Goal: Check status: Check status

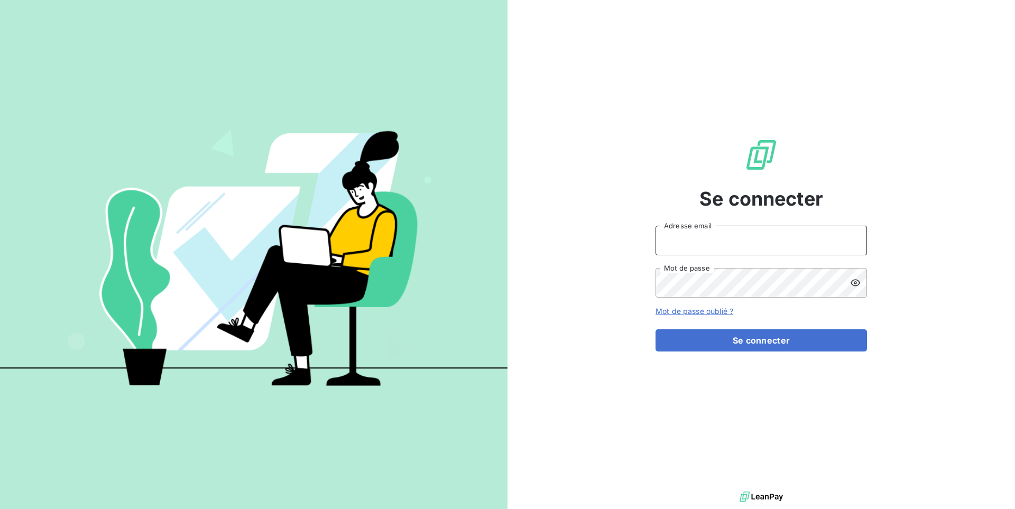
click at [680, 233] on input "Adresse email" at bounding box center [761, 241] width 211 height 30
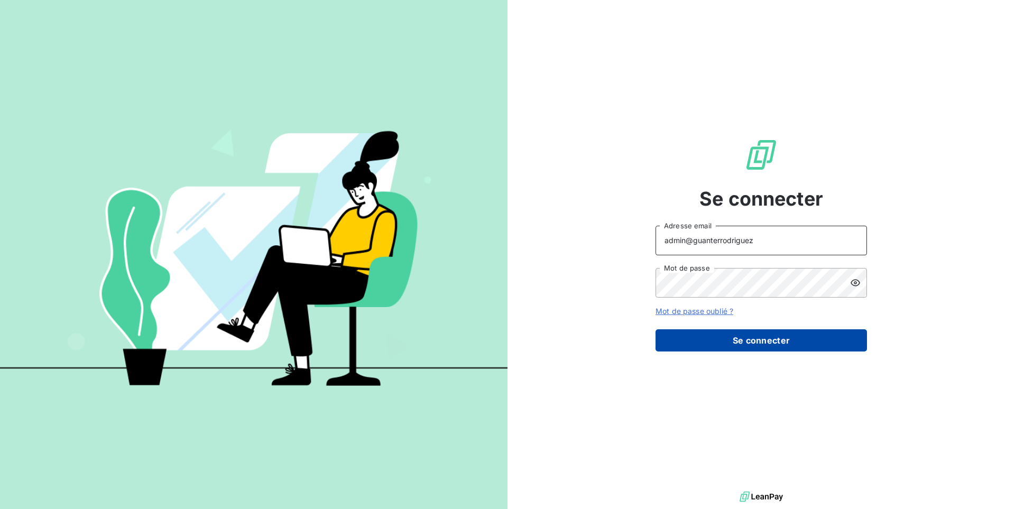
type input "admin@guanterrodriguez"
click at [778, 345] on button "Se connecter" at bounding box center [761, 340] width 211 height 22
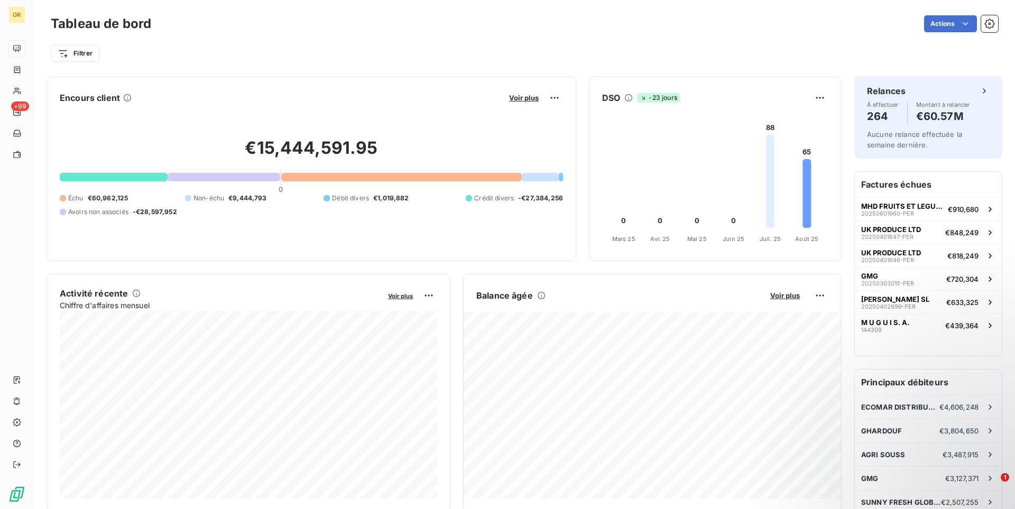
click at [175, 60] on div "Filtrer" at bounding box center [524, 53] width 947 height 20
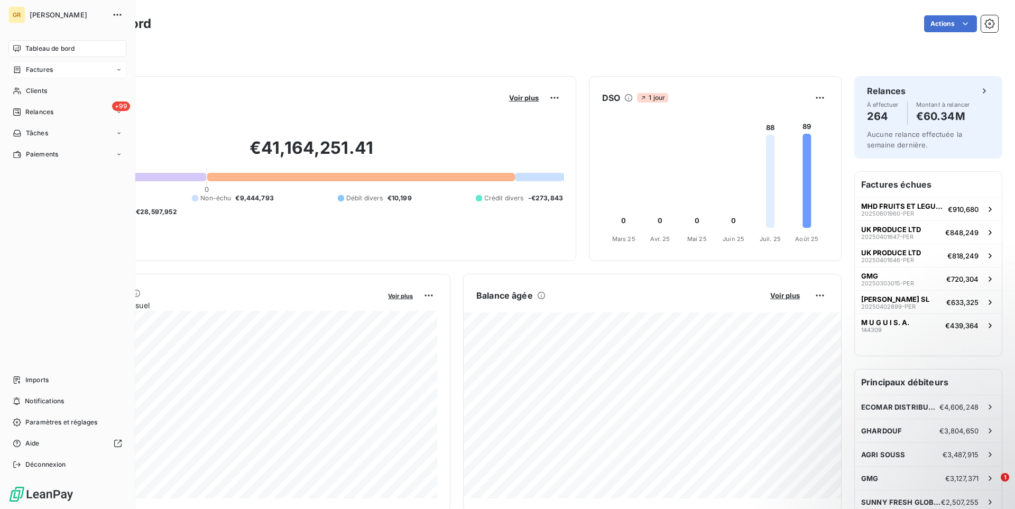
click at [44, 71] on span "Factures" at bounding box center [39, 70] width 27 height 10
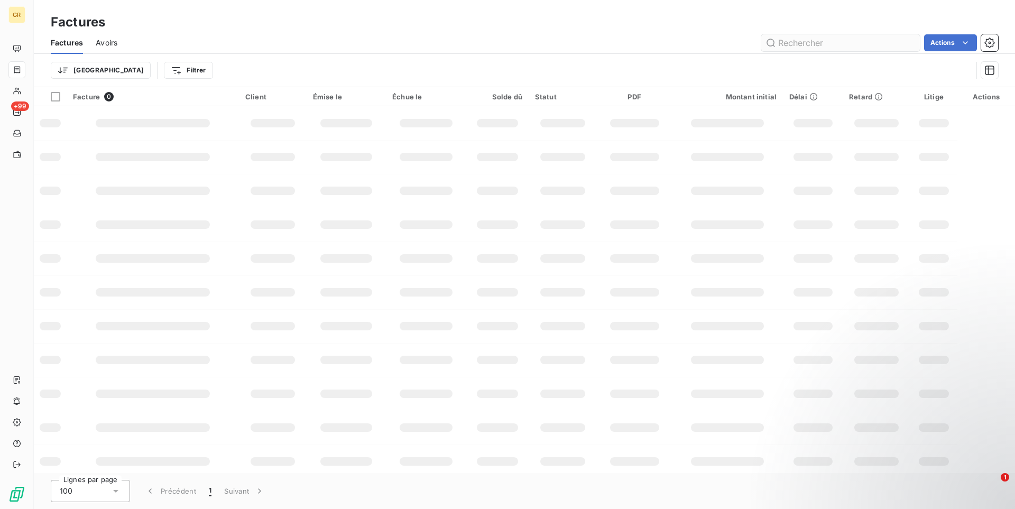
click at [830, 41] on input "text" at bounding box center [840, 42] width 159 height 17
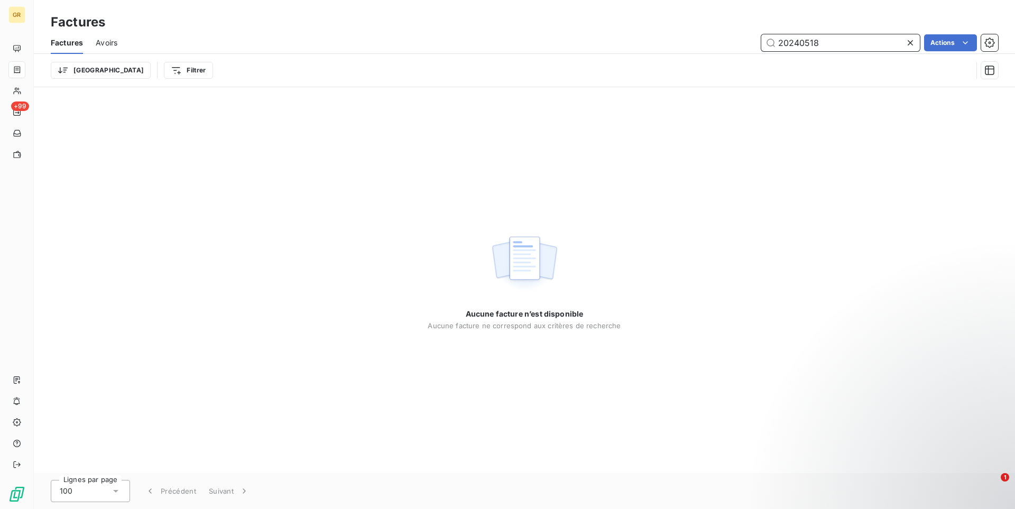
drag, startPoint x: 830, startPoint y: 43, endPoint x: 704, endPoint y: 42, distance: 125.8
click at [761, 42] on input "20240518" at bounding box center [840, 42] width 159 height 17
paste input "720"
drag, startPoint x: 827, startPoint y: 46, endPoint x: 705, endPoint y: 30, distance: 122.7
click at [761, 34] on input "20240720" at bounding box center [840, 42] width 159 height 17
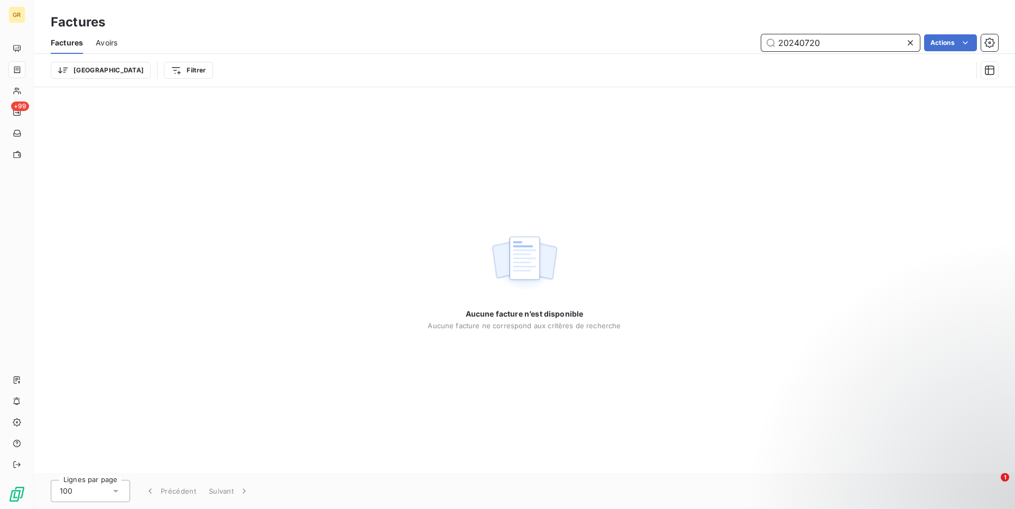
paste input "501431-HEN"
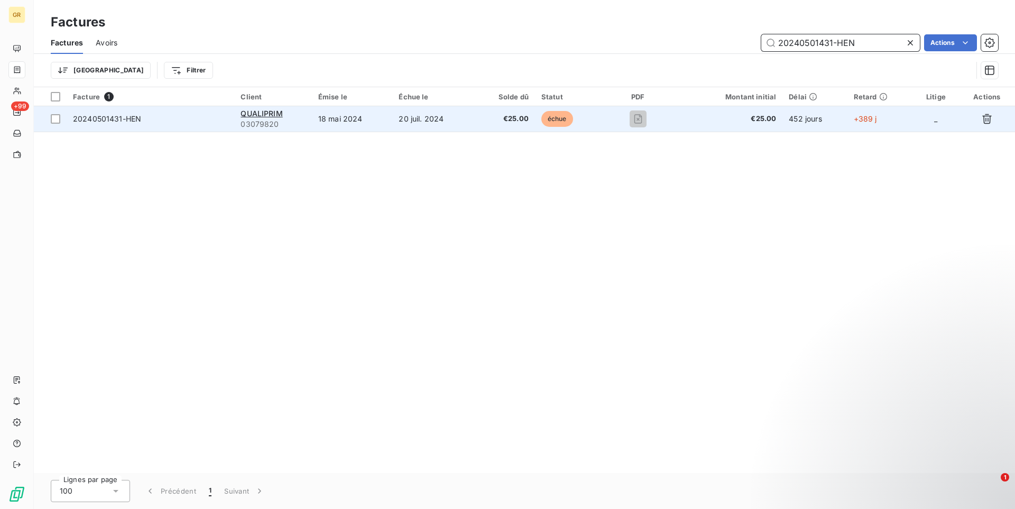
type input "20240501431-HEN"
click at [485, 125] on td "€25.00" at bounding box center [504, 118] width 61 height 25
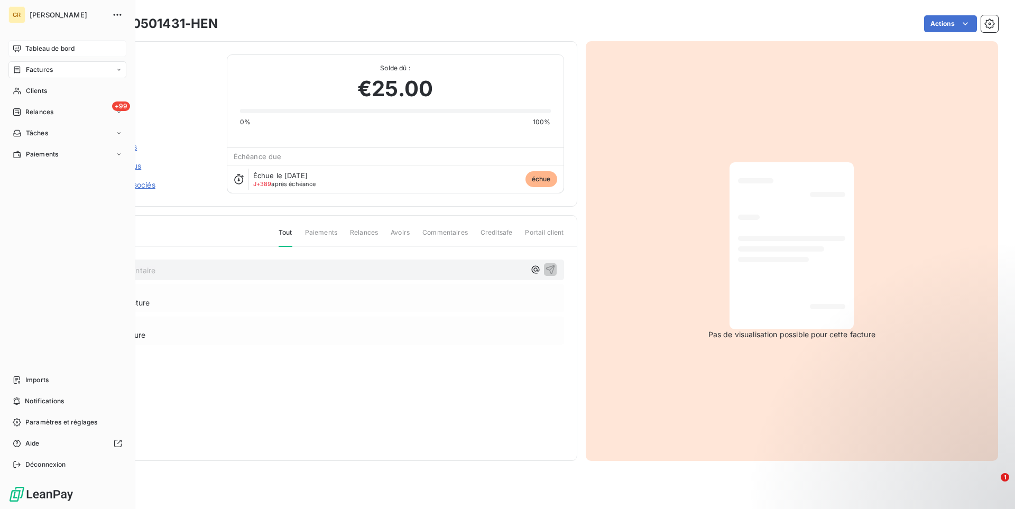
click at [14, 44] on icon at bounding box center [17, 48] width 8 height 8
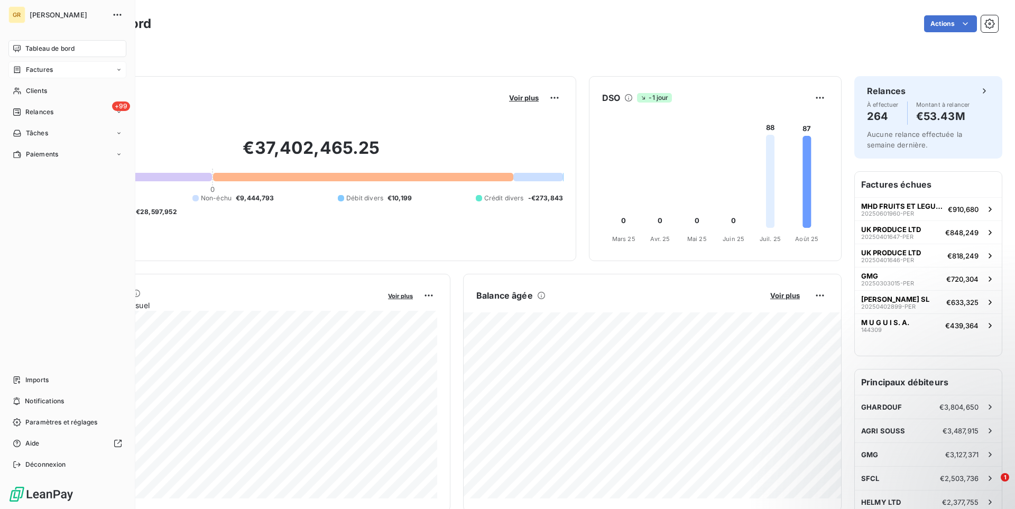
click at [30, 70] on span "Factures" at bounding box center [39, 70] width 27 height 10
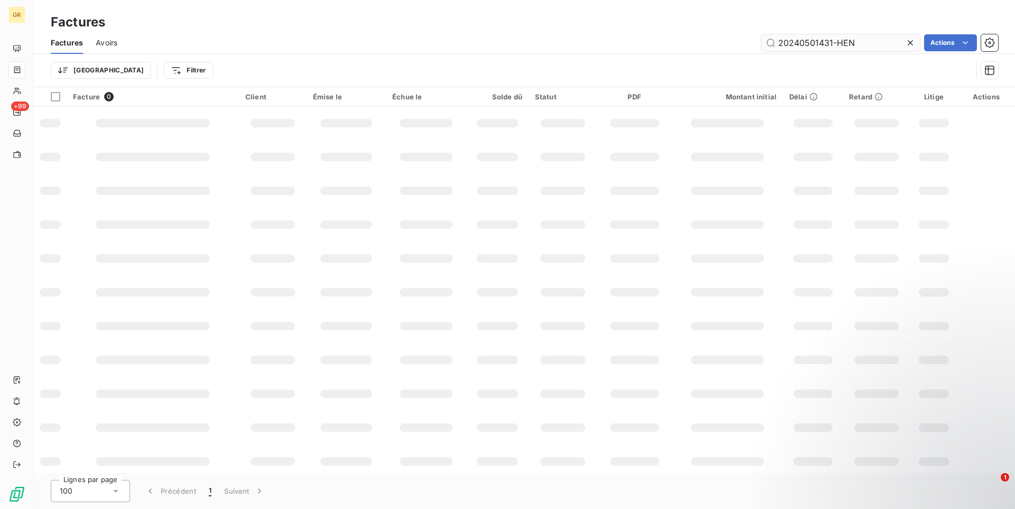
drag, startPoint x: 860, startPoint y: 44, endPoint x: 695, endPoint y: 30, distance: 165.0
click at [761, 34] on input "20240501431-HEN" at bounding box center [840, 42] width 159 height 17
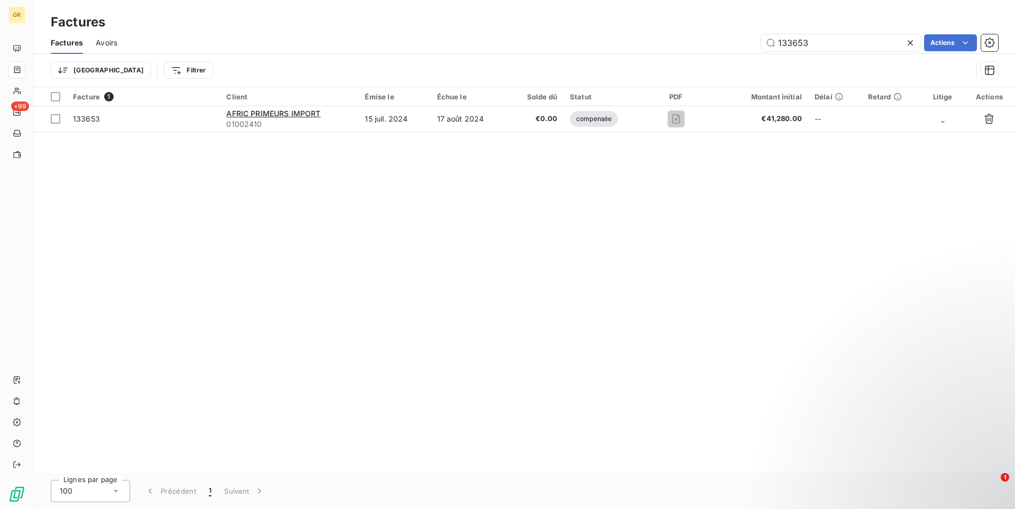
type input "133653"
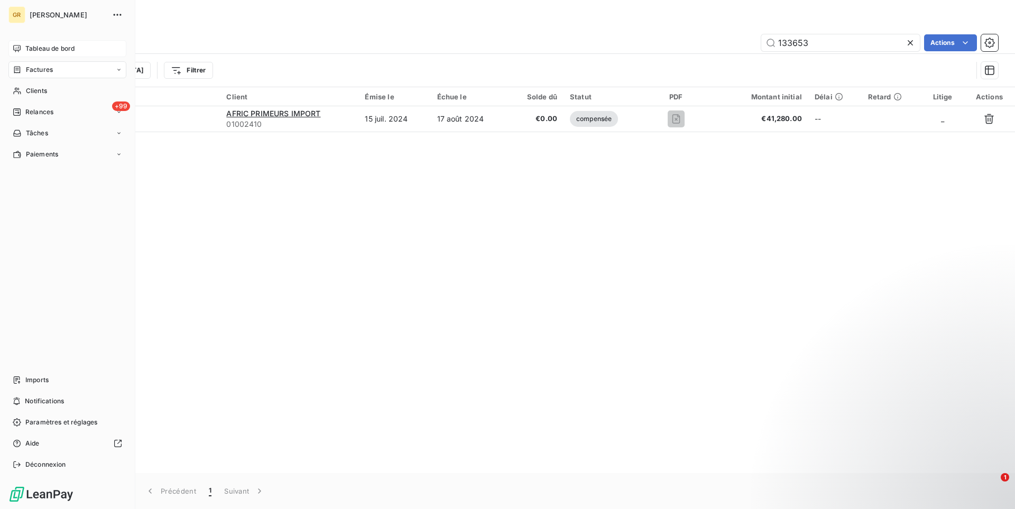
click at [14, 48] on icon at bounding box center [16, 48] width 7 height 7
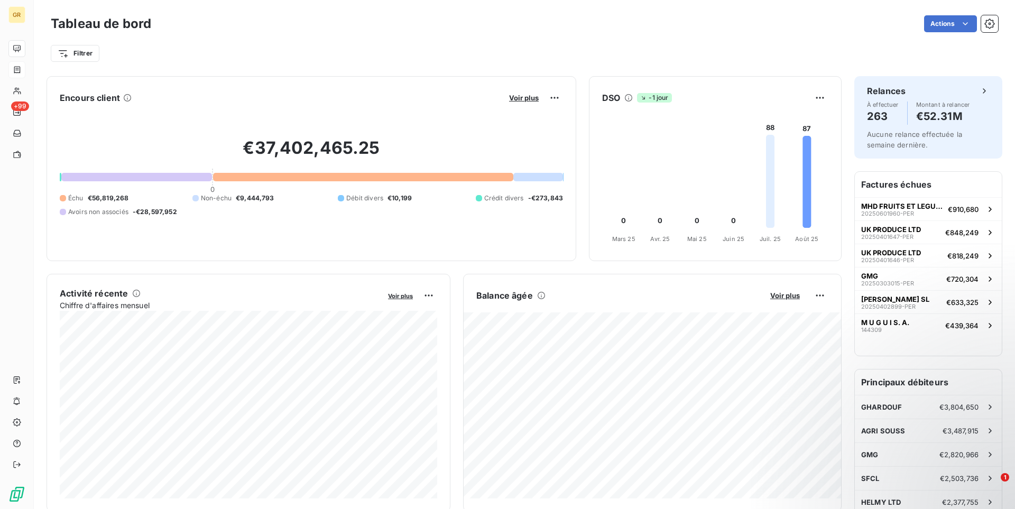
click at [235, 57] on div "Filtrer" at bounding box center [524, 53] width 947 height 20
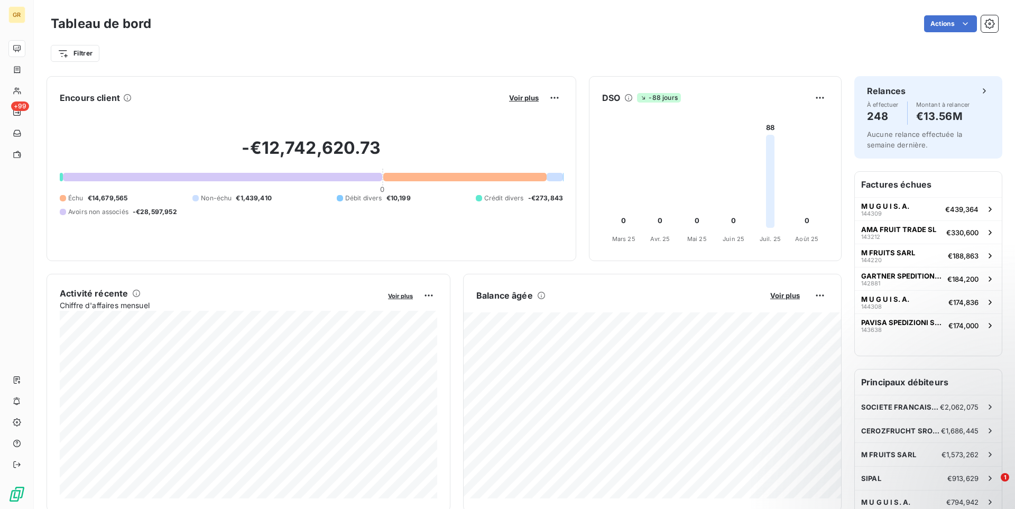
drag, startPoint x: 52, startPoint y: 2, endPoint x: 28, endPoint y: 12, distance: 26.3
click at [34, 12] on div "Tableau de bord Actions Filtrer Encours client Voir plus -€12,742,620.73 0 Échu…" at bounding box center [524, 254] width 981 height 509
click at [212, 39] on div "Filtrer" at bounding box center [524, 49] width 947 height 29
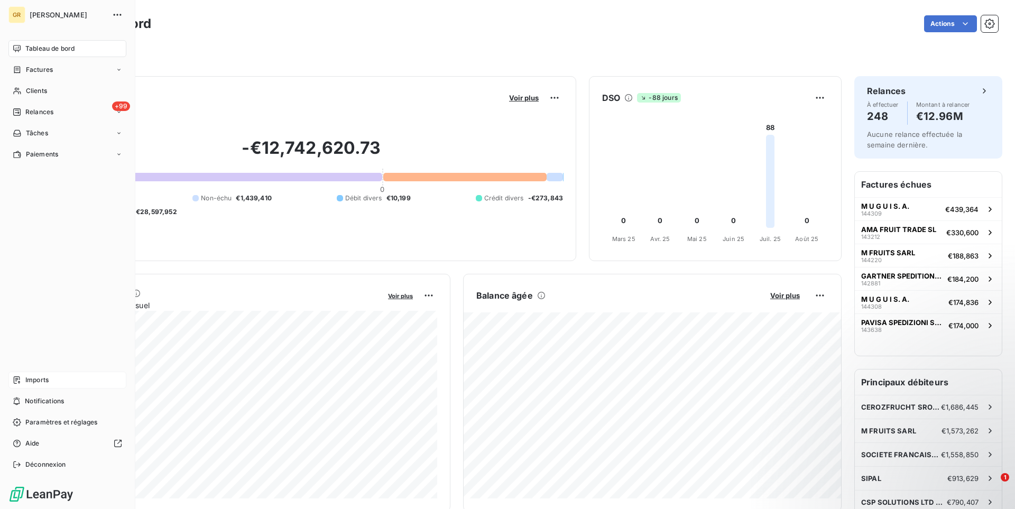
click at [50, 379] on div "Imports" at bounding box center [67, 380] width 118 height 17
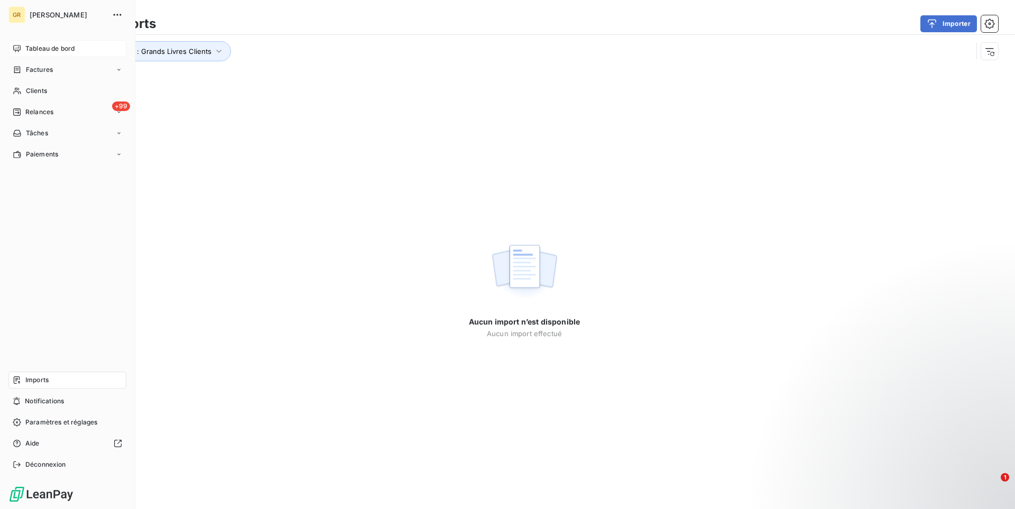
click at [38, 53] on span "Tableau de bord" at bounding box center [49, 49] width 49 height 10
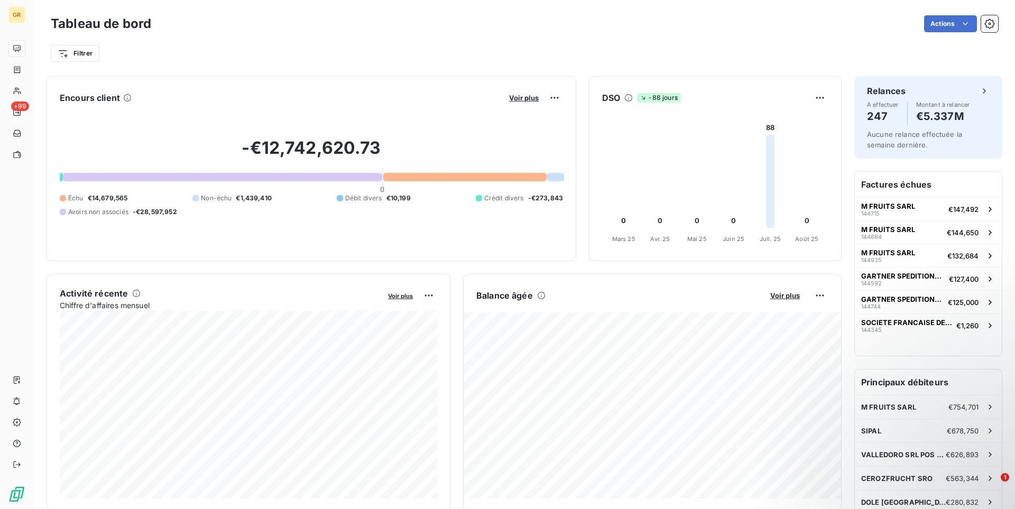
click at [396, 89] on div "Encours client Voir plus -€12,742,620.73 0 Échu €14,679,565 Non-échu €1,439,410…" at bounding box center [312, 168] width 530 height 185
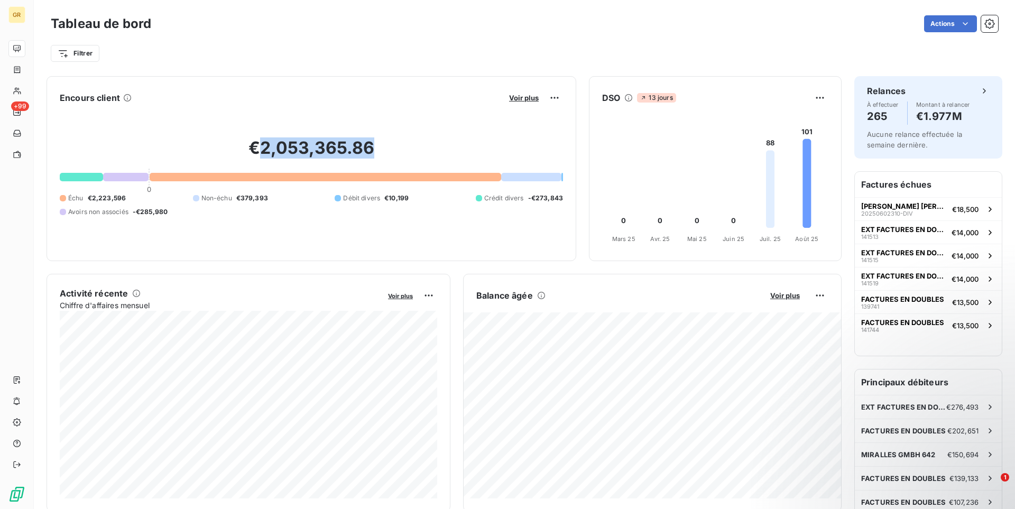
drag, startPoint x: 263, startPoint y: 151, endPoint x: 376, endPoint y: 157, distance: 113.8
click at [376, 157] on h2 "€2,053,365.86" at bounding box center [311, 153] width 503 height 32
drag, startPoint x: 344, startPoint y: 149, endPoint x: 374, endPoint y: 144, distance: 30.5
click at [374, 144] on h2 "€2,053,365.86" at bounding box center [311, 153] width 503 height 32
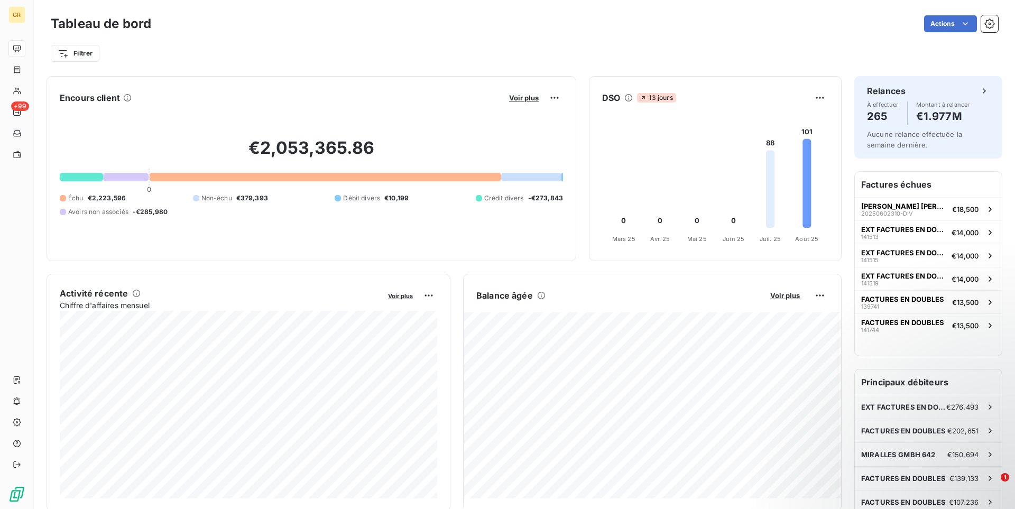
click at [438, 156] on h2 "€2,053,365.86" at bounding box center [311, 153] width 503 height 32
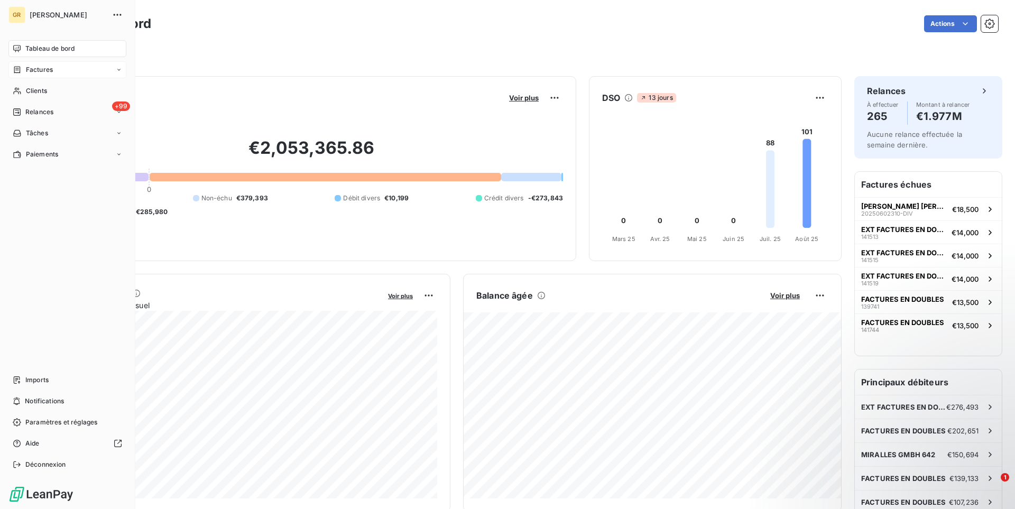
click at [40, 71] on span "Factures" at bounding box center [39, 70] width 27 height 10
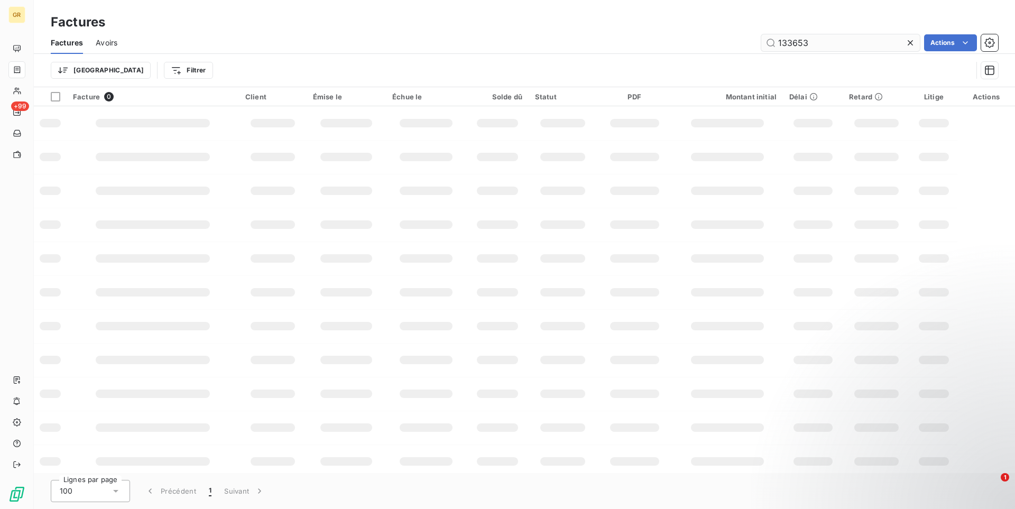
click at [826, 51] on div "Factures Avoirs 133653 Actions" at bounding box center [524, 43] width 981 height 22
drag, startPoint x: 824, startPoint y: 48, endPoint x: 682, endPoint y: 54, distance: 142.4
click at [761, 51] on input "133653" at bounding box center [840, 42] width 159 height 17
drag, startPoint x: 816, startPoint y: 43, endPoint x: 728, endPoint y: 30, distance: 88.7
click at [761, 34] on input "133653" at bounding box center [840, 42] width 159 height 17
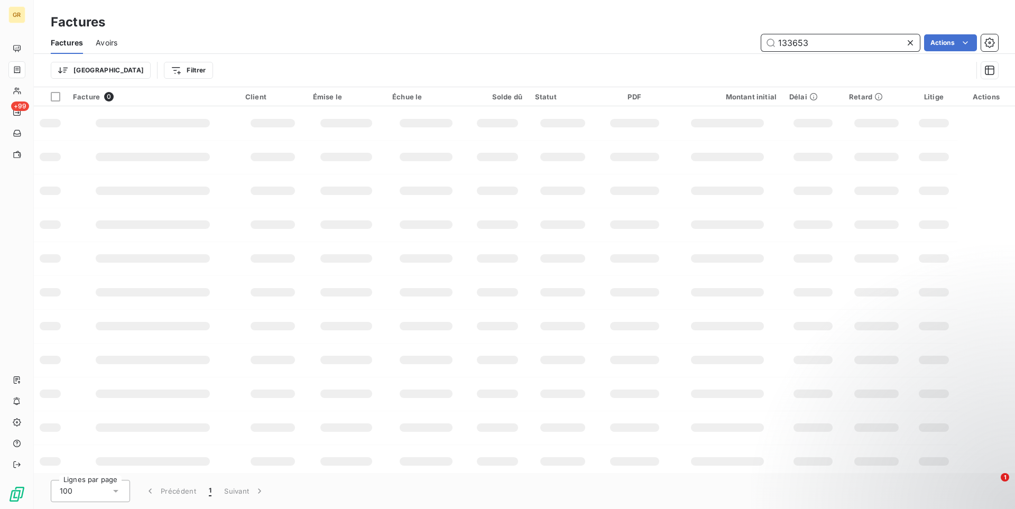
paste input "20250302598-HEN"
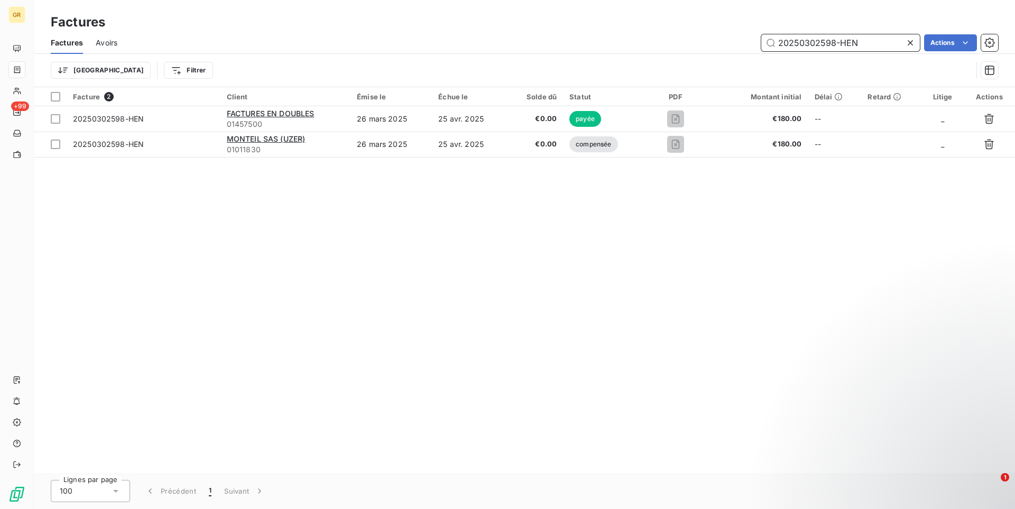
drag, startPoint x: 866, startPoint y: 40, endPoint x: 750, endPoint y: 40, distance: 115.8
click at [761, 40] on input "20250302598-HEN" at bounding box center [840, 42] width 159 height 17
paste input "144916"
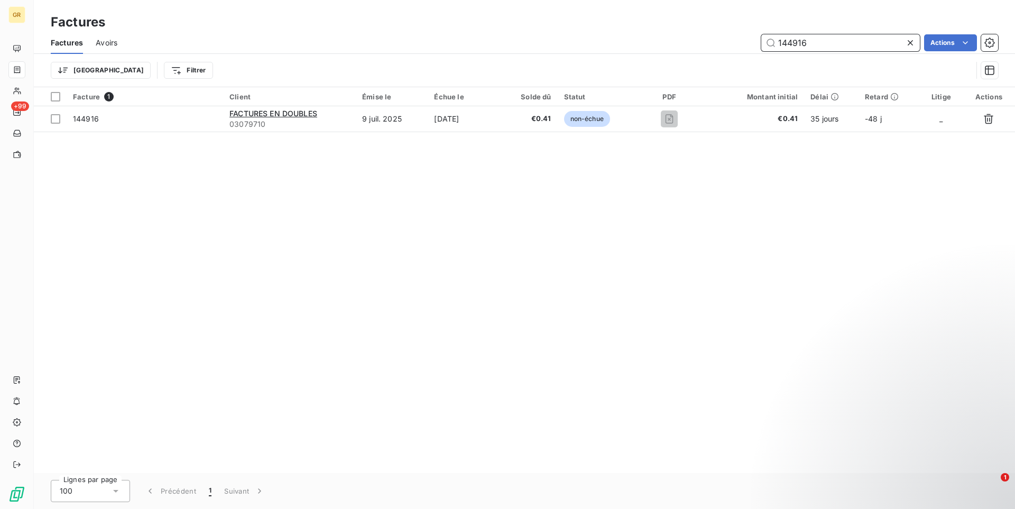
type input "144916"
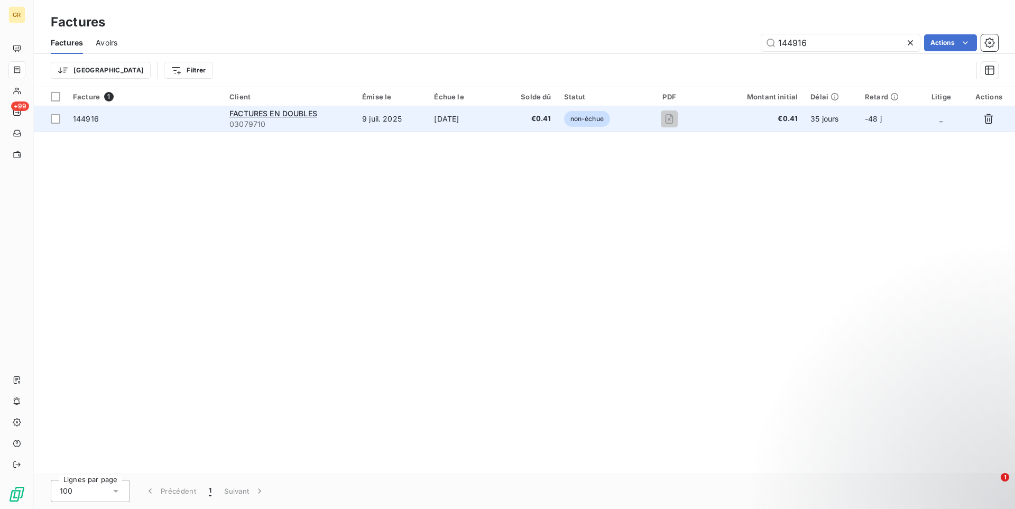
click at [636, 121] on td "non-échue" at bounding box center [597, 118] width 78 height 25
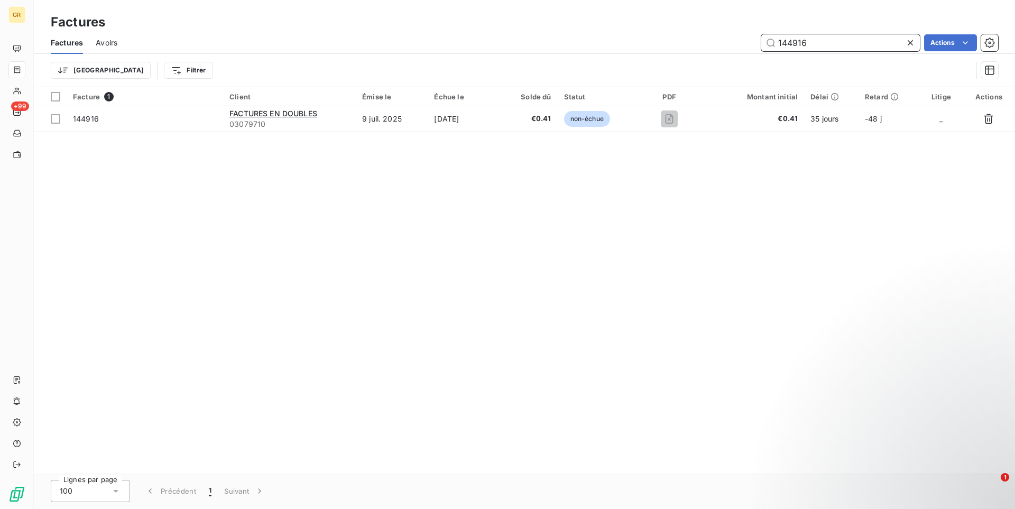
drag, startPoint x: 817, startPoint y: 41, endPoint x: 719, endPoint y: 33, distance: 99.2
click at [761, 34] on input "144916" at bounding box center [840, 42] width 159 height 17
paste input "20250601267-PER"
type input "144916"
click at [678, 43] on div "144916 Actions" at bounding box center [564, 42] width 868 height 17
